Goal: Information Seeking & Learning: Compare options

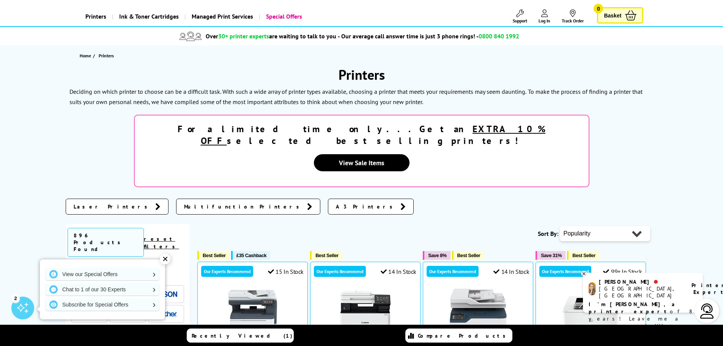
click at [161, 260] on div "✕" at bounding box center [165, 258] width 11 height 11
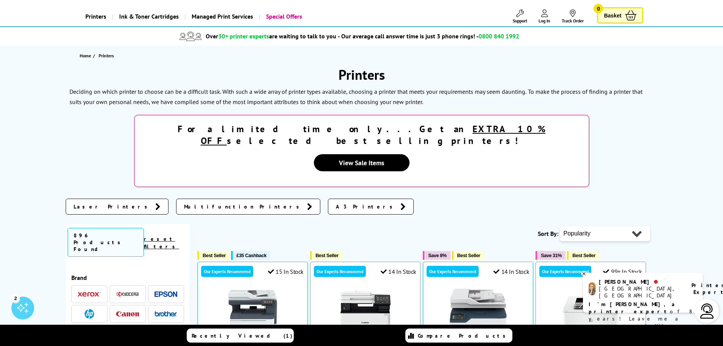
click at [167, 291] on img at bounding box center [165, 294] width 23 height 6
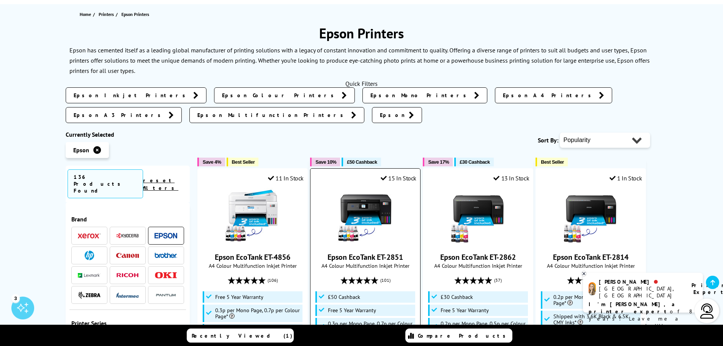
scroll to position [38, 0]
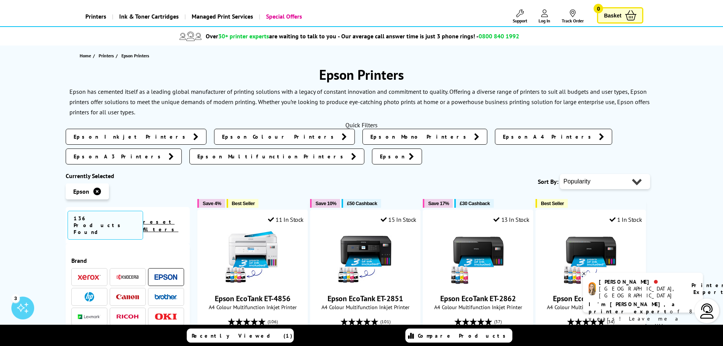
click at [222, 135] on span "Epson Colour Printers" at bounding box center [280, 137] width 116 height 8
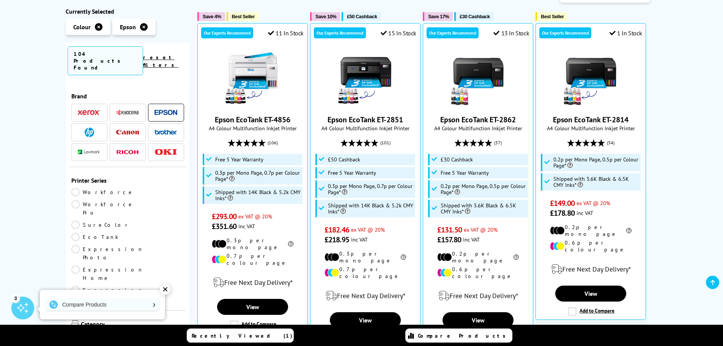
scroll to position [38, 0]
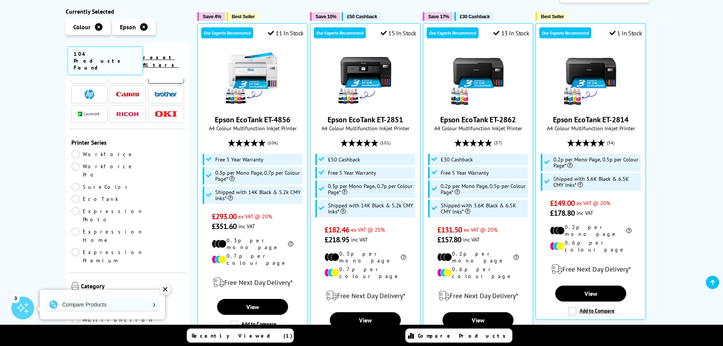
click at [128, 195] on link "EcoTank" at bounding box center [99, 199] width 57 height 8
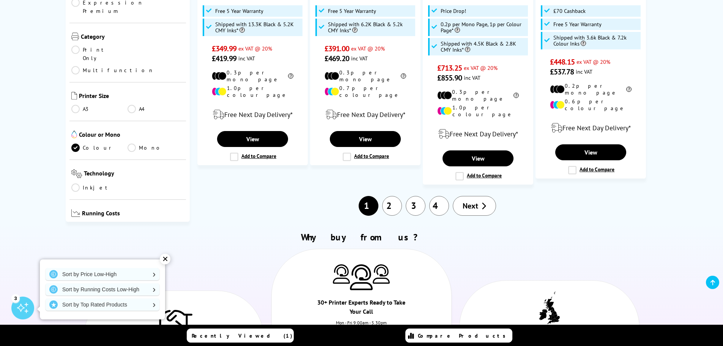
scroll to position [949, 0]
click at [166, 261] on div "✕" at bounding box center [165, 258] width 11 height 11
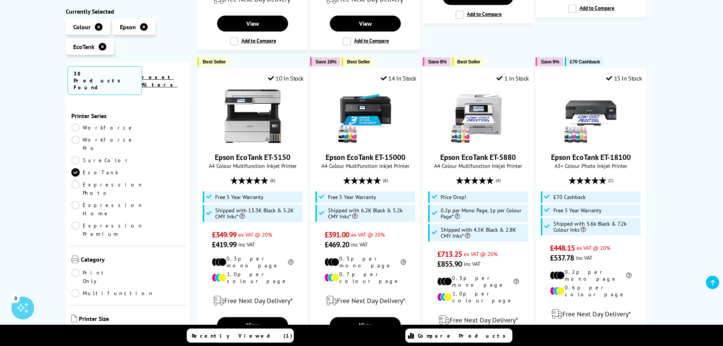
scroll to position [759, 0]
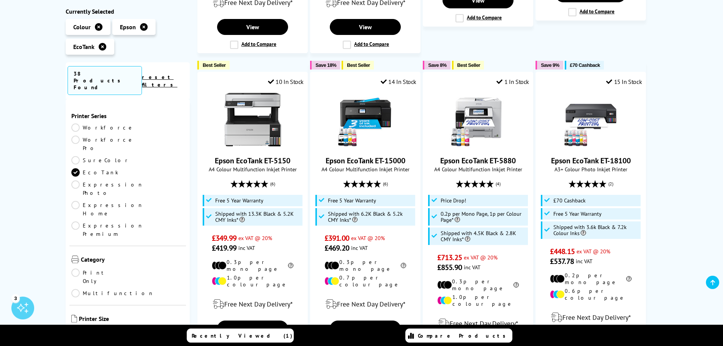
click at [131, 327] on link "A4" at bounding box center [155, 331] width 57 height 8
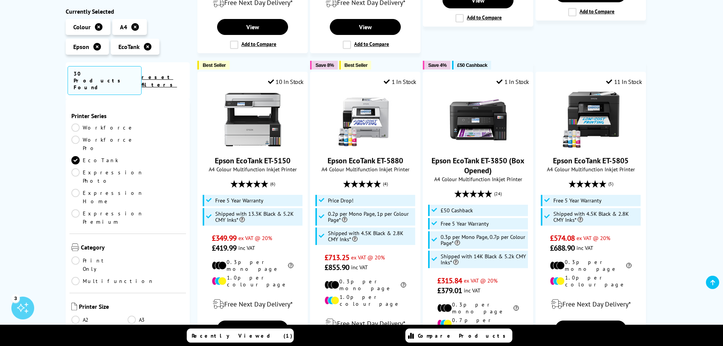
click at [128, 277] on link "Multifunction" at bounding box center [112, 281] width 83 height 8
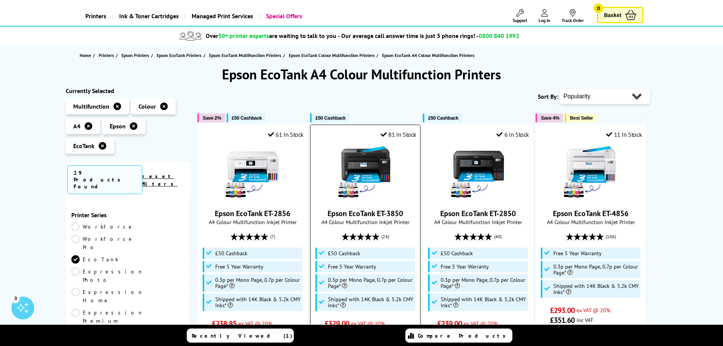
scroll to position [38, 0]
click at [590, 101] on select "Popularity Rating Price - Low to High Price - High to Low Running Costs - Low t…" at bounding box center [605, 96] width 90 height 15
select select "Price Ascending"
click at [560, 89] on select "Popularity Rating Price - Low to High Price - High to Low Running Costs - Low t…" at bounding box center [605, 96] width 90 height 15
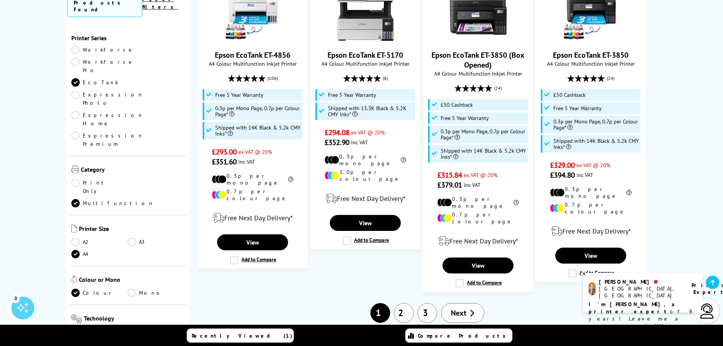
scroll to position [949, 0]
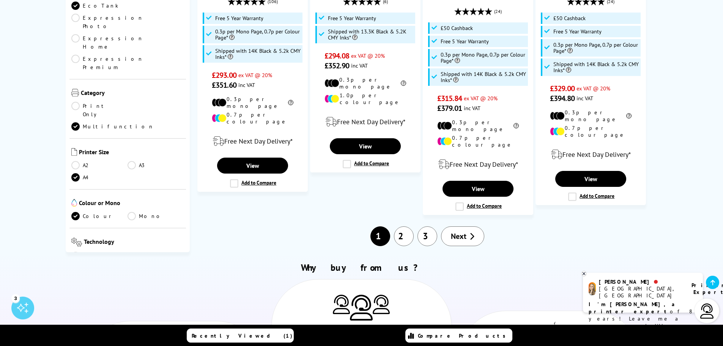
click at [450, 226] on link "Next" at bounding box center [462, 236] width 43 height 20
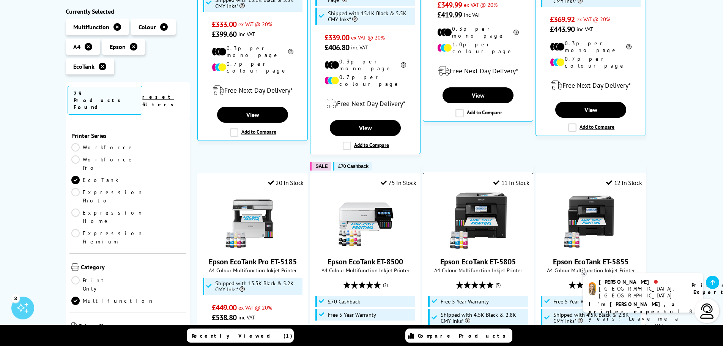
scroll to position [379, 0]
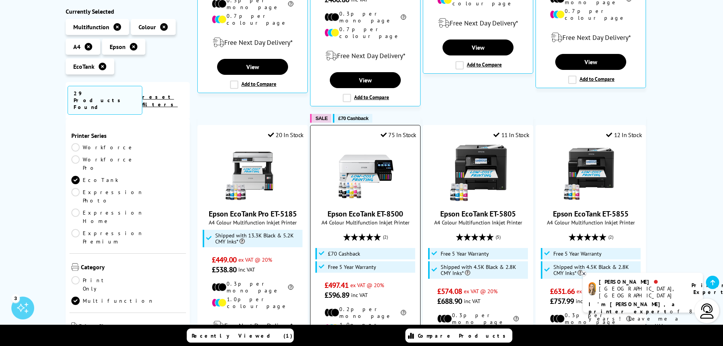
click at [371, 171] on img at bounding box center [365, 172] width 57 height 57
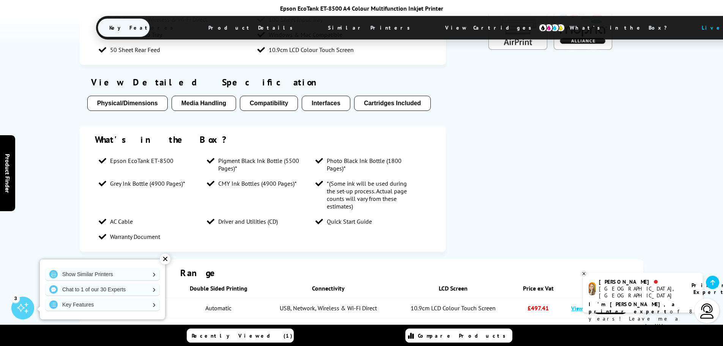
scroll to position [683, 0]
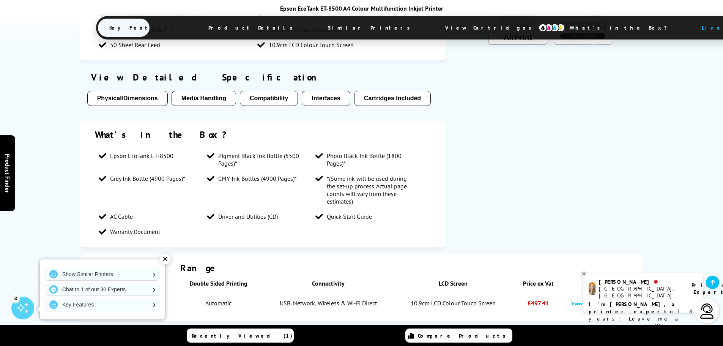
click at [143, 101] on button "Physical/Dimensions" at bounding box center [127, 98] width 80 height 15
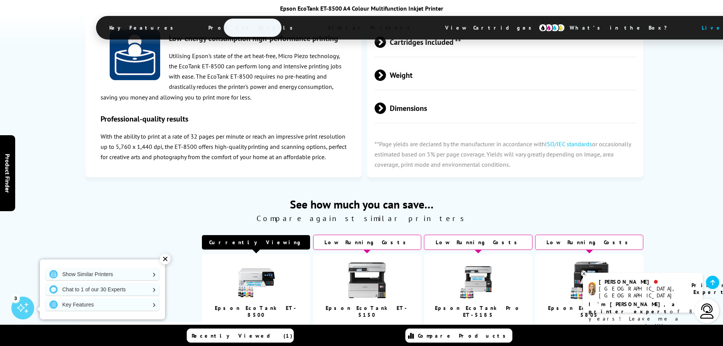
scroll to position [1640, 0]
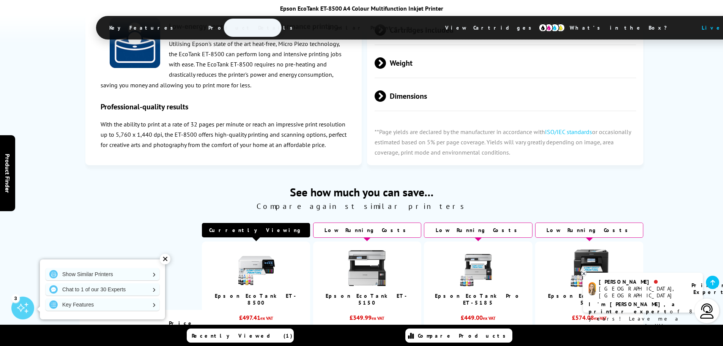
click at [260, 263] on img at bounding box center [256, 268] width 38 height 38
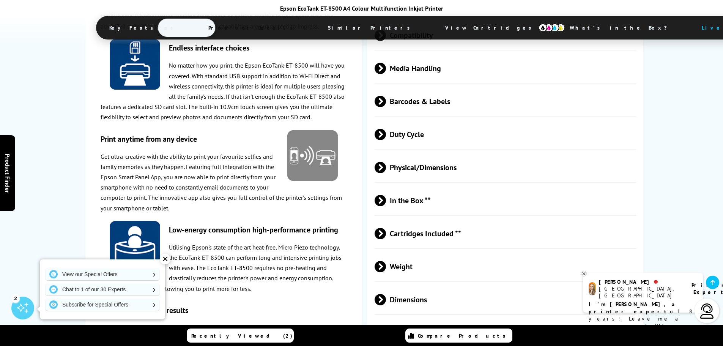
scroll to position [1366, 0]
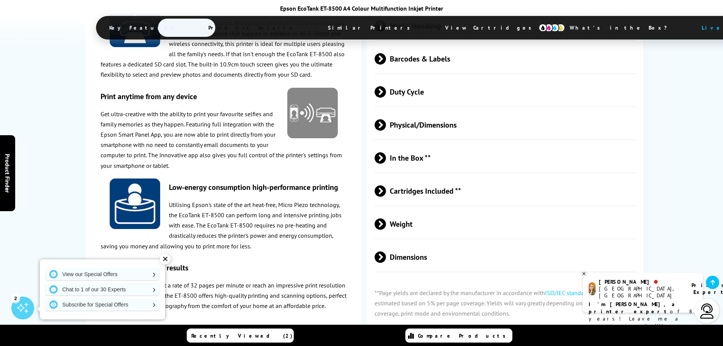
click at [392, 244] on span "Dimensions" at bounding box center [506, 257] width 262 height 28
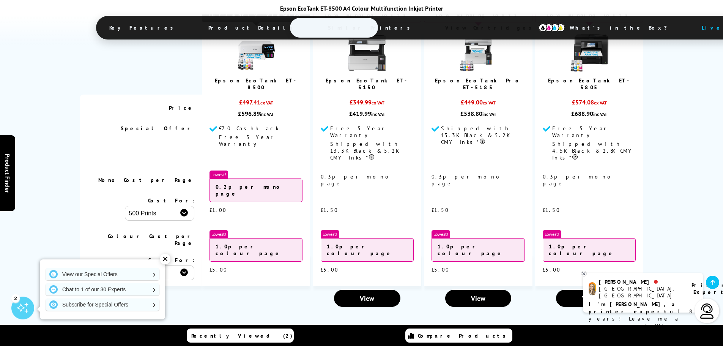
scroll to position [1783, 0]
